Goal: Information Seeking & Learning: Find specific fact

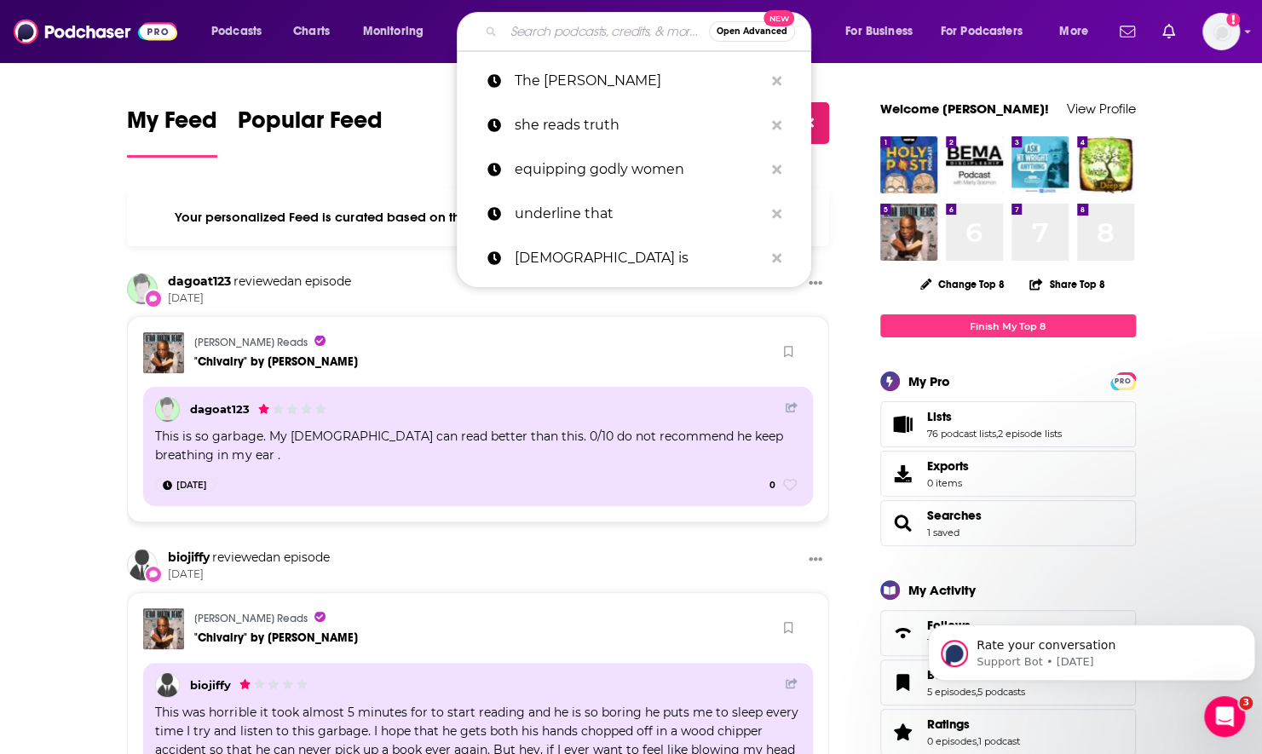
click at [544, 31] on input "Search podcasts, credits, & more..." at bounding box center [606, 31] width 205 height 27
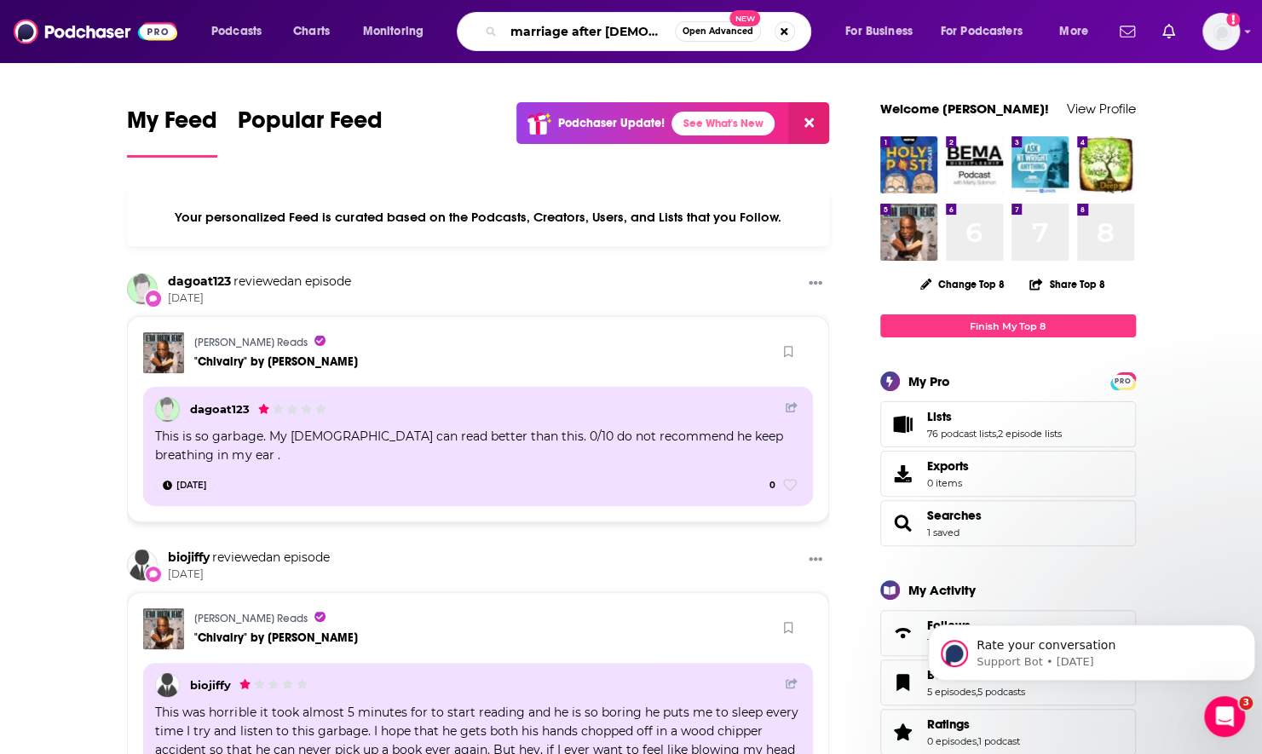
type input "marriage after [DEMOGRAPHIC_DATA]"
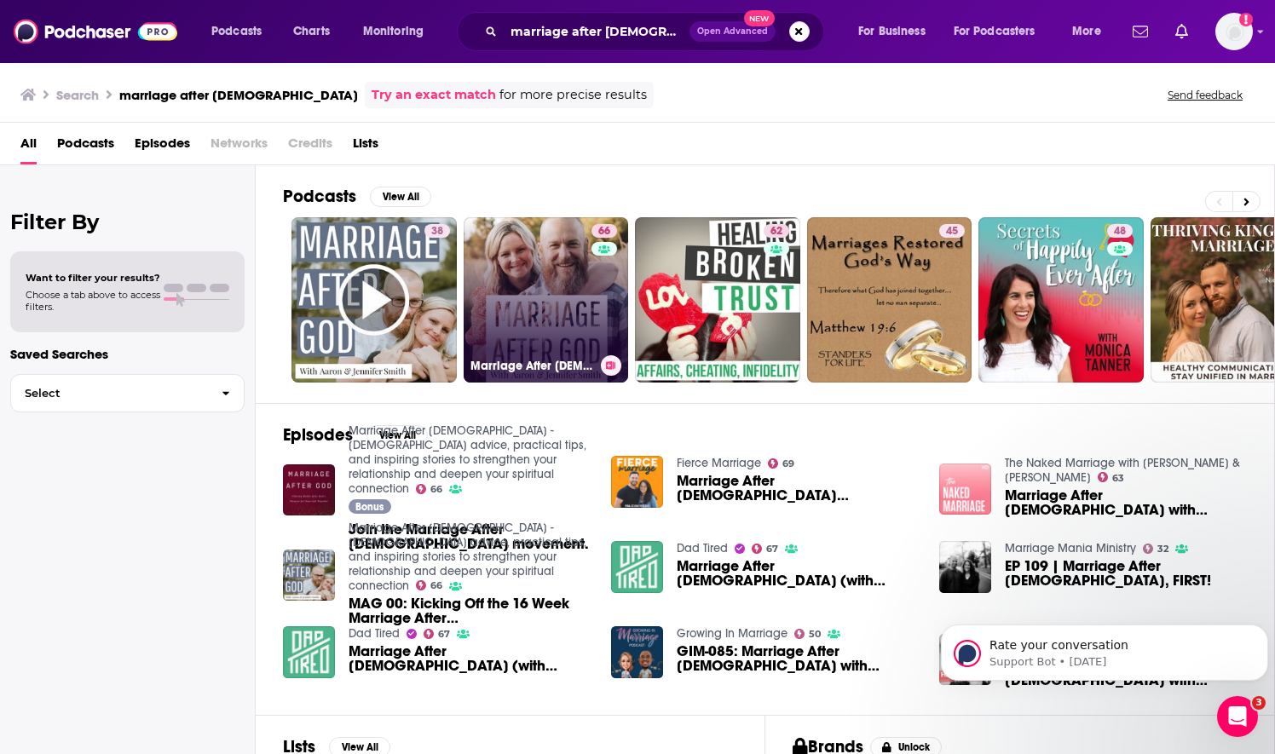
click at [551, 337] on link "66 Marriage After [DEMOGRAPHIC_DATA] - [DEMOGRAPHIC_DATA] advice, practical tip…" at bounding box center [546, 299] width 165 height 165
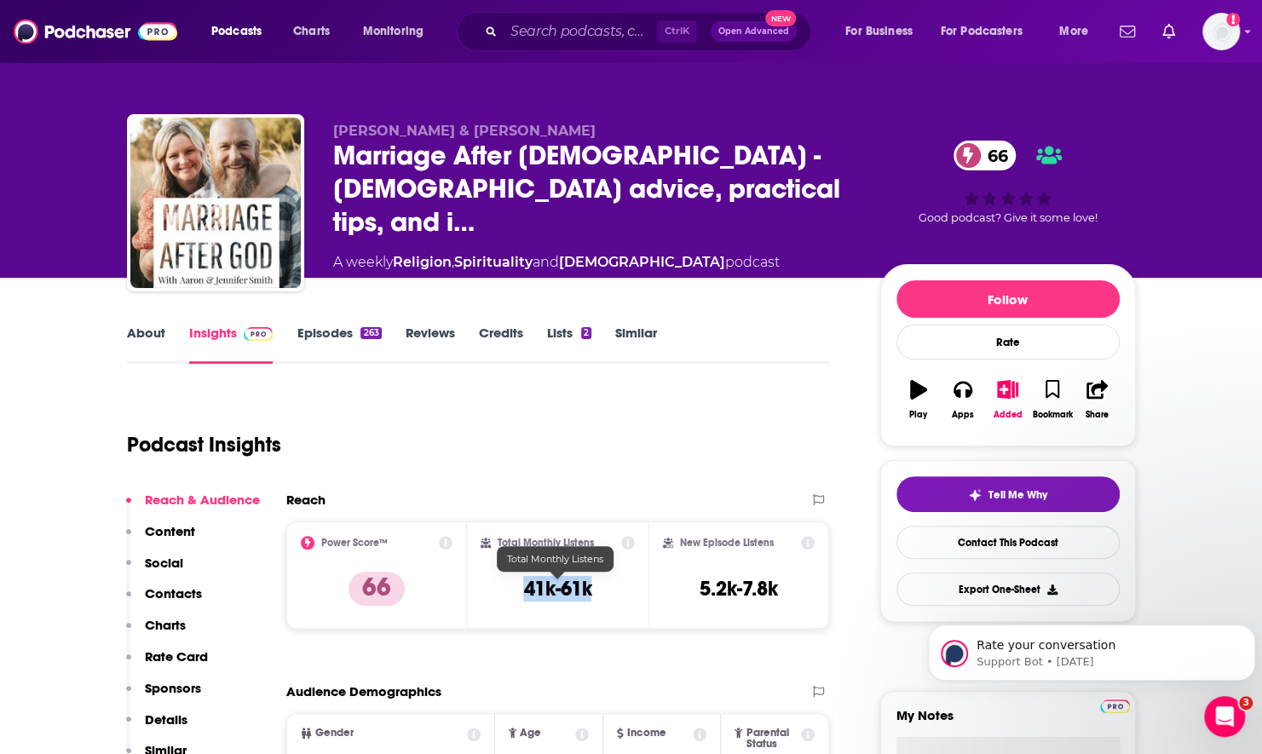
drag, startPoint x: 518, startPoint y: 587, endPoint x: 597, endPoint y: 588, distance: 79.3
click at [597, 588] on div "Total Monthly Listens 41k-61k" at bounding box center [558, 575] width 154 height 78
drag, startPoint x: 597, startPoint y: 588, endPoint x: 576, endPoint y: 592, distance: 21.7
copy h3 "41k-61k"
